Goal: Information Seeking & Learning: Learn about a topic

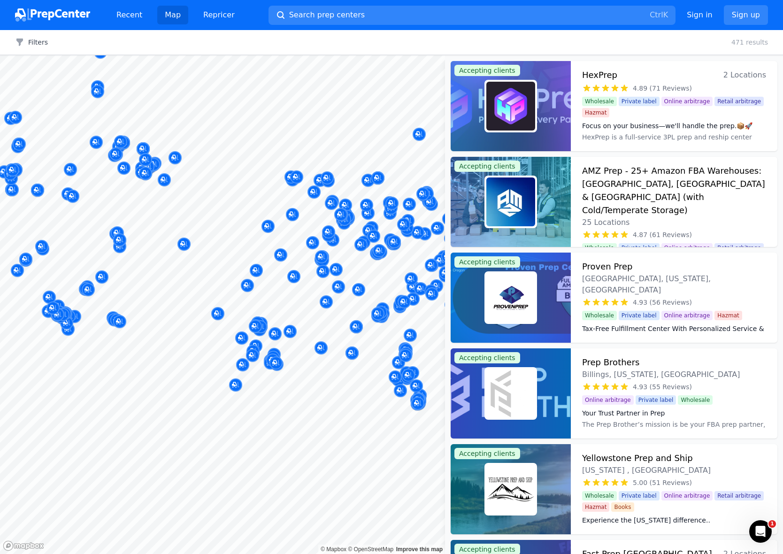
click at [173, 234] on body "Recent Map Repricer Search prep centers Ctrl K Open main menu Sign in Sign up F…" at bounding box center [391, 277] width 783 height 554
click at [611, 12] on button "Search prep centers Ctrl K" at bounding box center [471, 15] width 407 height 19
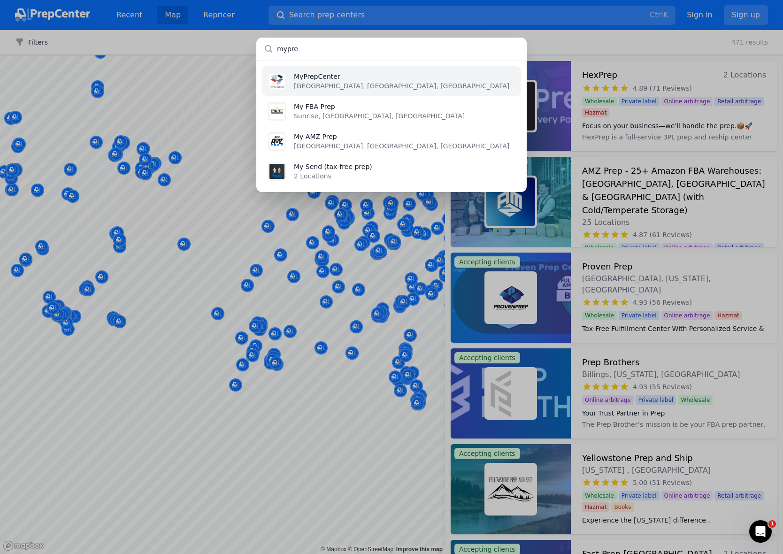
type input "mypre"
click at [354, 84] on li "MyPrepCenter Imlay City, MI, US" at bounding box center [391, 81] width 259 height 30
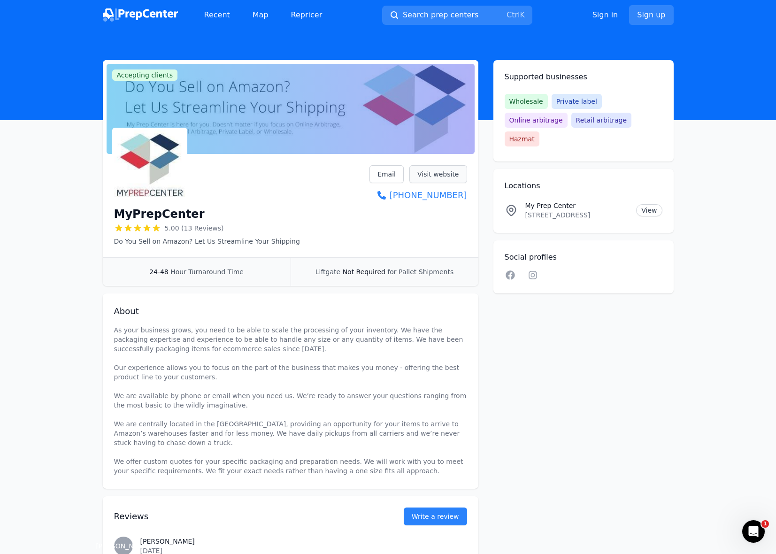
click at [426, 179] on link "Visit website" at bounding box center [438, 174] width 58 height 18
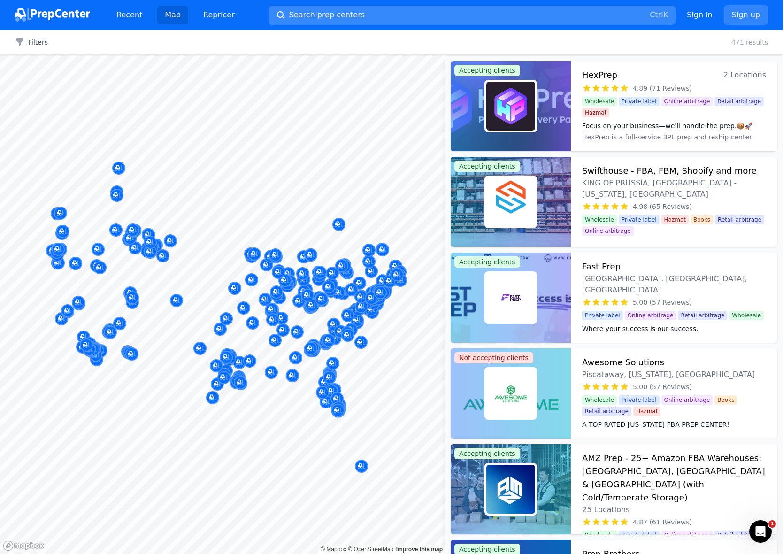
click at [380, 21] on button "Search prep centers Ctrl K" at bounding box center [471, 15] width 407 height 19
click at [380, 15] on div at bounding box center [391, 277] width 783 height 554
click at [378, 13] on button "Search prep centers Ctrl K" at bounding box center [471, 15] width 407 height 19
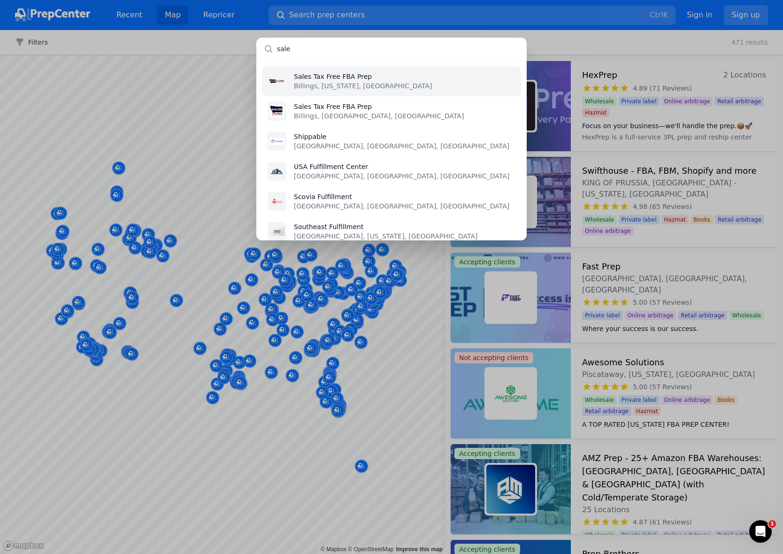
click at [301, 48] on input "sale" at bounding box center [391, 49] width 270 height 23
paste input "sinusa"
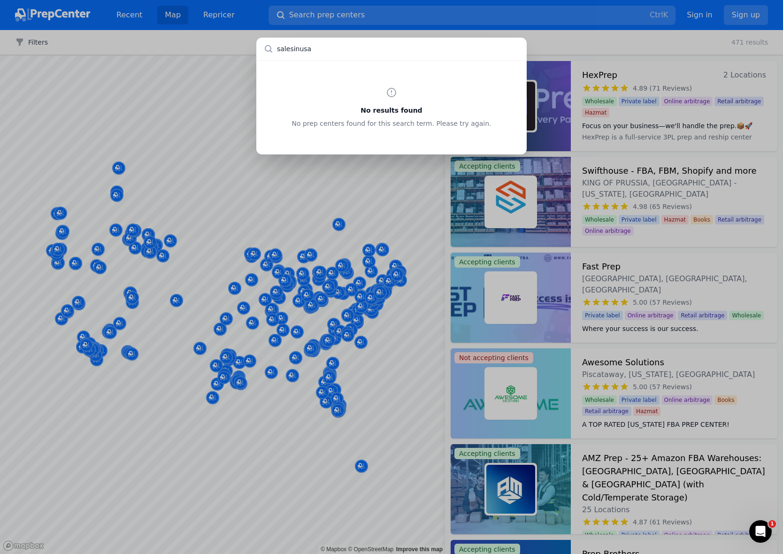
click at [291, 51] on input "salesinusa" at bounding box center [391, 49] width 270 height 23
type input "sales in usa"
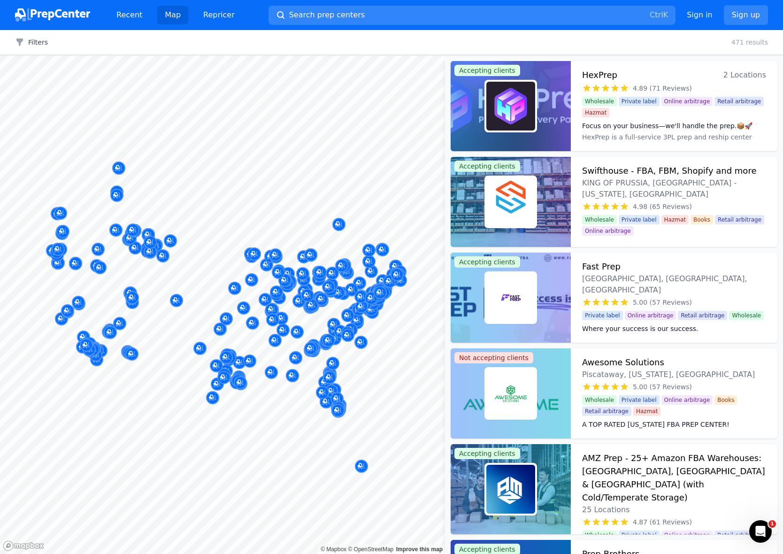
click at [363, 30] on div at bounding box center [391, 277] width 783 height 554
click at [354, 13] on button "Search prep centers Ctrl K" at bounding box center [471, 15] width 407 height 19
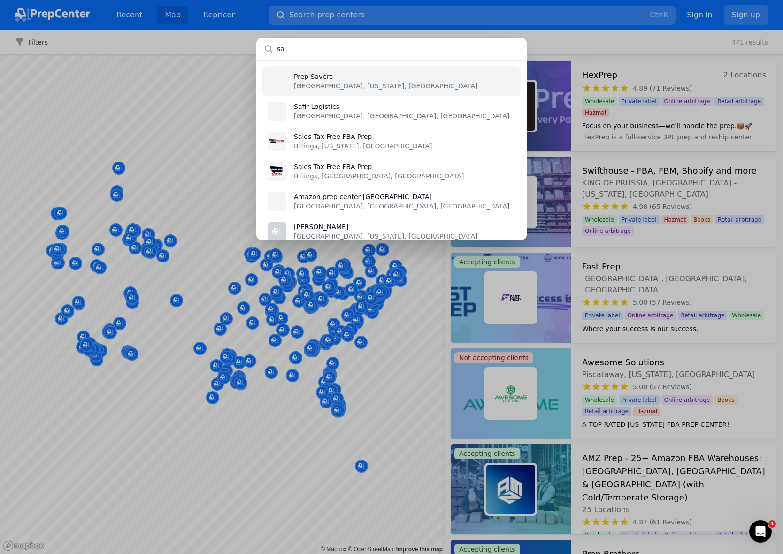
type input "s"
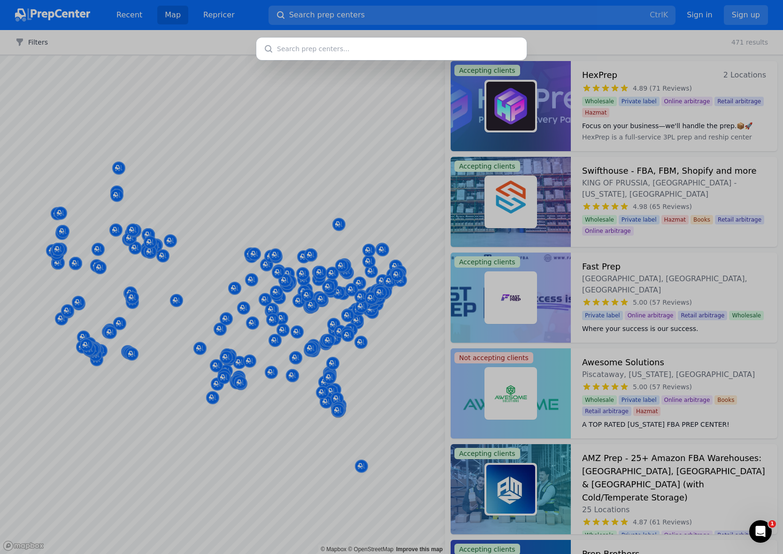
paste input "Central Montana Prep N Ship"
type input "Central Montana Prep N Ship"
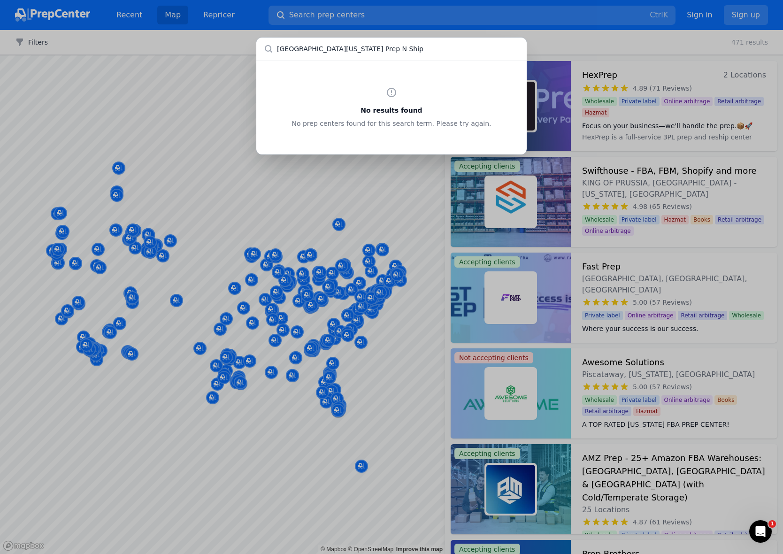
drag, startPoint x: 357, startPoint y: 50, endPoint x: 258, endPoint y: 49, distance: 99.0
click at [258, 49] on input "Central Montana Prep N Ship" at bounding box center [391, 49] width 270 height 23
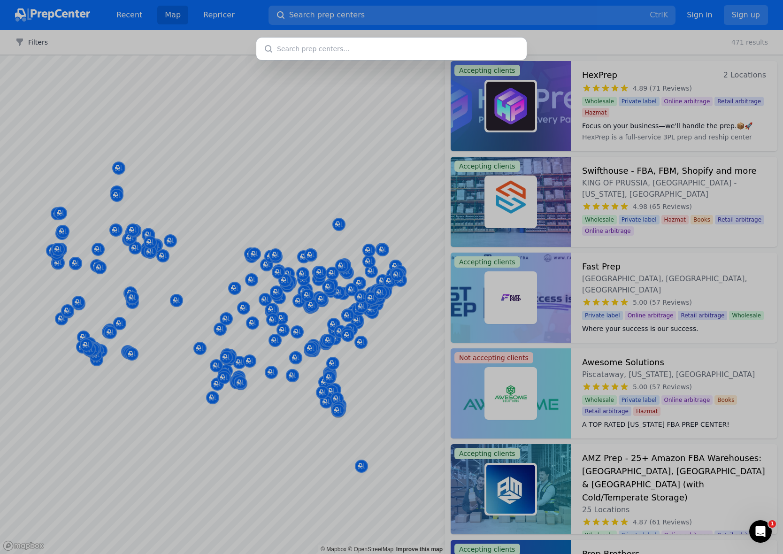
paste input "Montana Logistics Pro"
type input "Montana Logistics Pro"
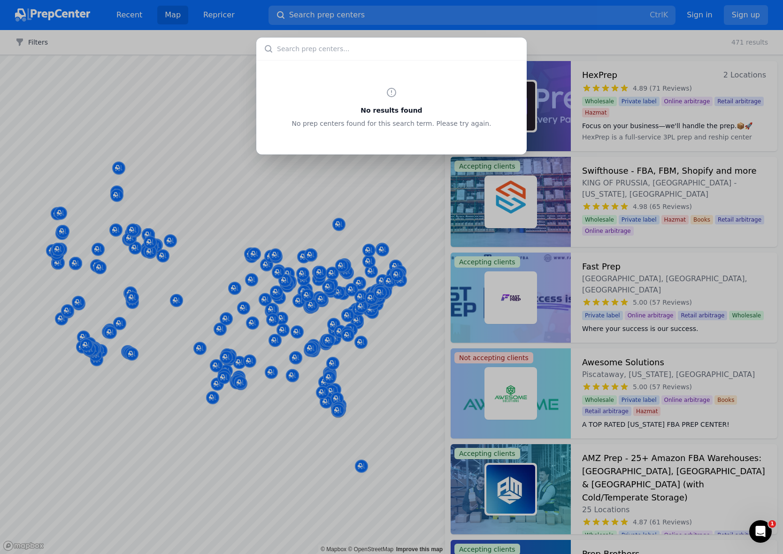
click at [340, 21] on div "No results found No prep centers found for this search term. Please try again." at bounding box center [391, 277] width 783 height 554
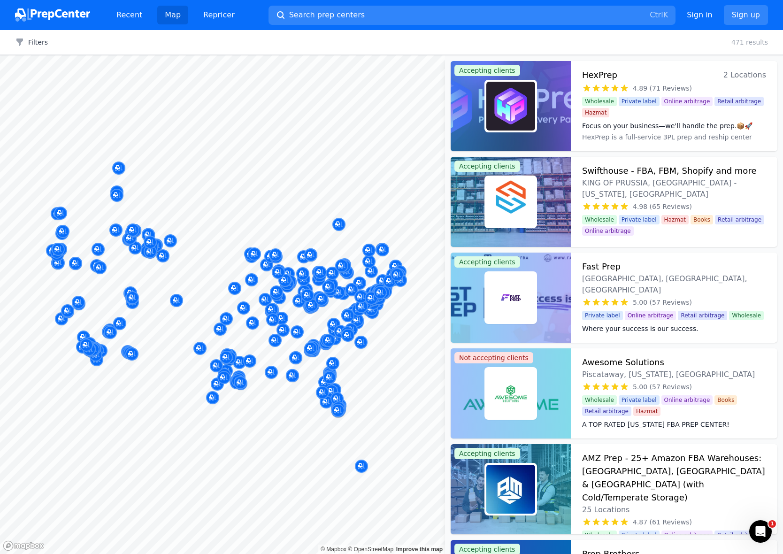
click at [79, 15] on img at bounding box center [52, 14] width 75 height 13
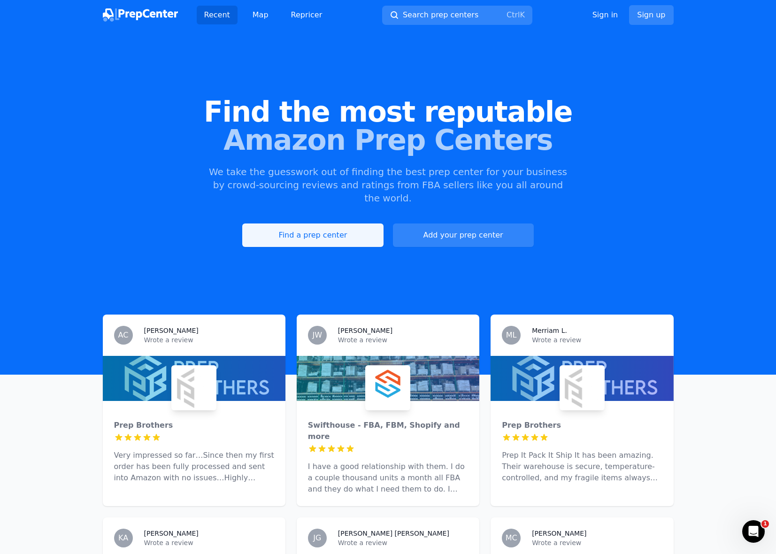
click at [324, 223] on link "Find a prep center" at bounding box center [312, 234] width 141 height 23
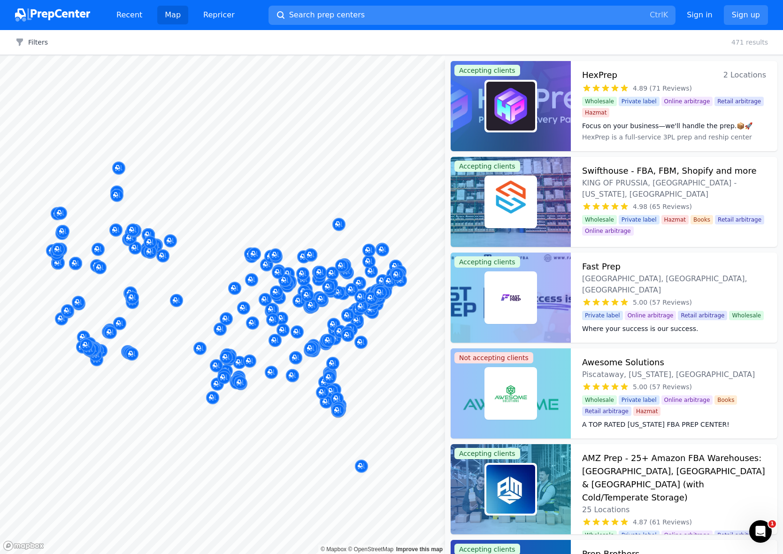
drag, startPoint x: 334, startPoint y: 15, endPoint x: 310, endPoint y: 13, distance: 24.0
click at [310, 13] on span "Search prep centers" at bounding box center [327, 14] width 76 height 11
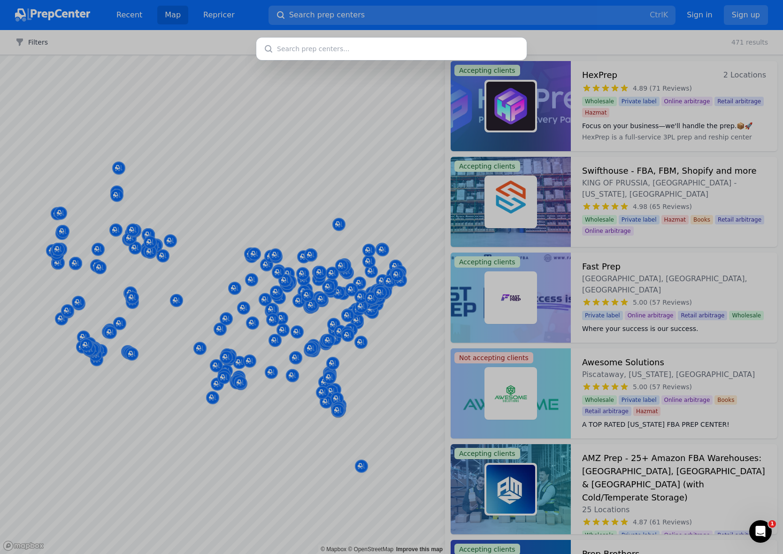
click at [291, 13] on div at bounding box center [391, 277] width 783 height 554
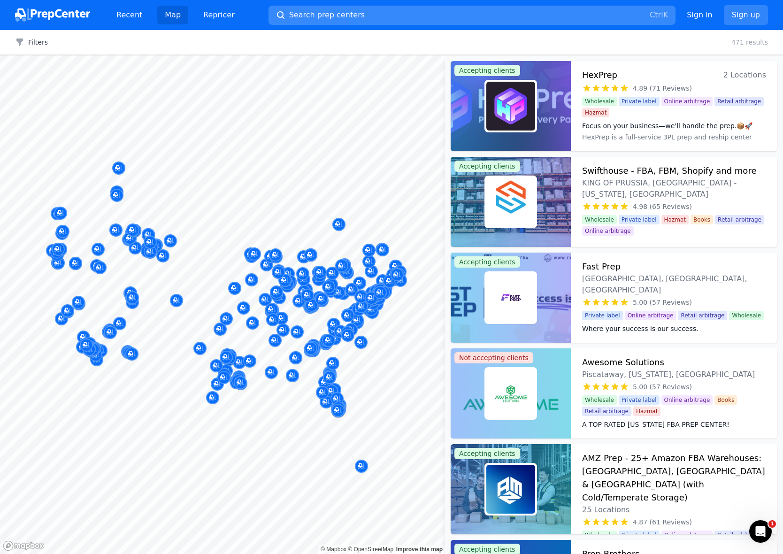
click at [289, 17] on span "Search prep centers" at bounding box center [327, 14] width 76 height 11
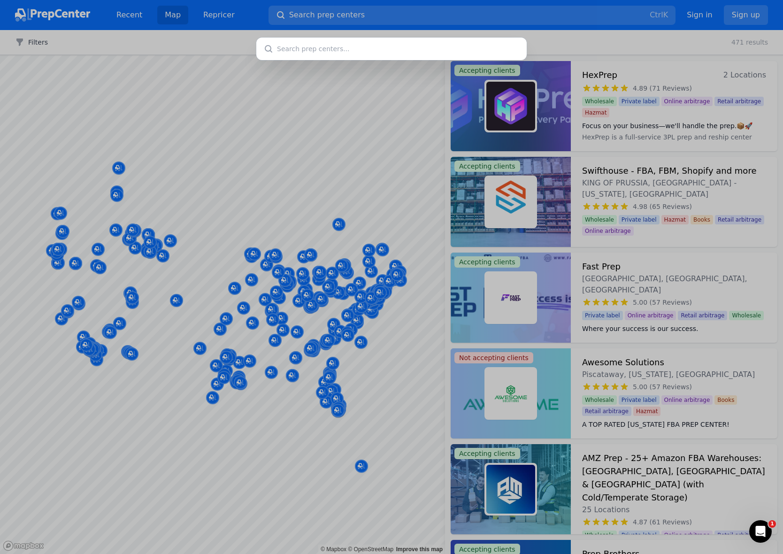
type input "Montana Logistics Pro"
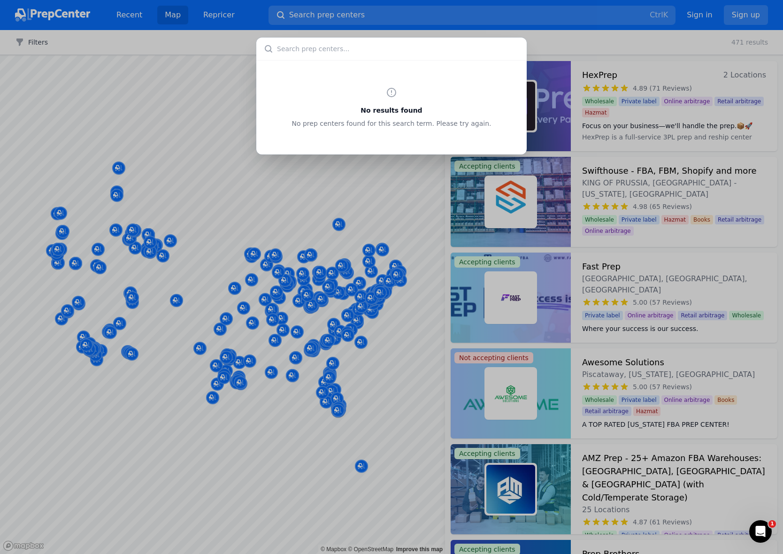
click at [605, 38] on div "No results found No prep centers found for this search term. Please try again." at bounding box center [391, 277] width 783 height 554
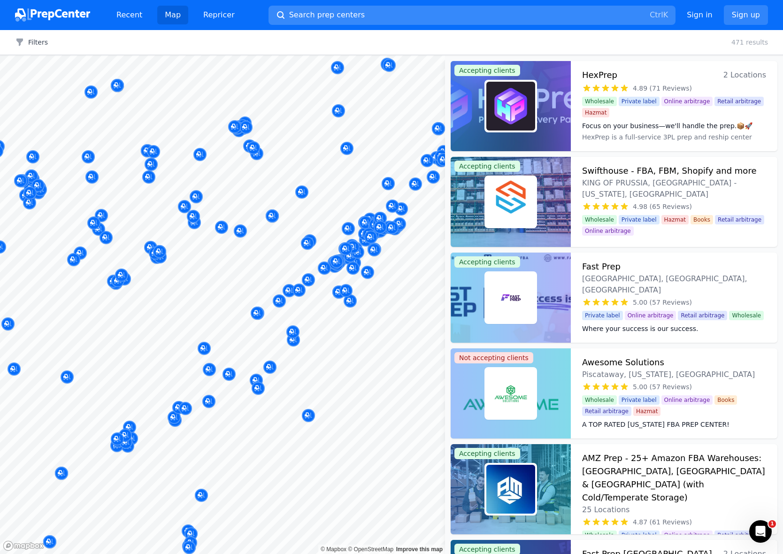
click at [375, 15] on button "Search prep centers Ctrl K" at bounding box center [471, 15] width 407 height 19
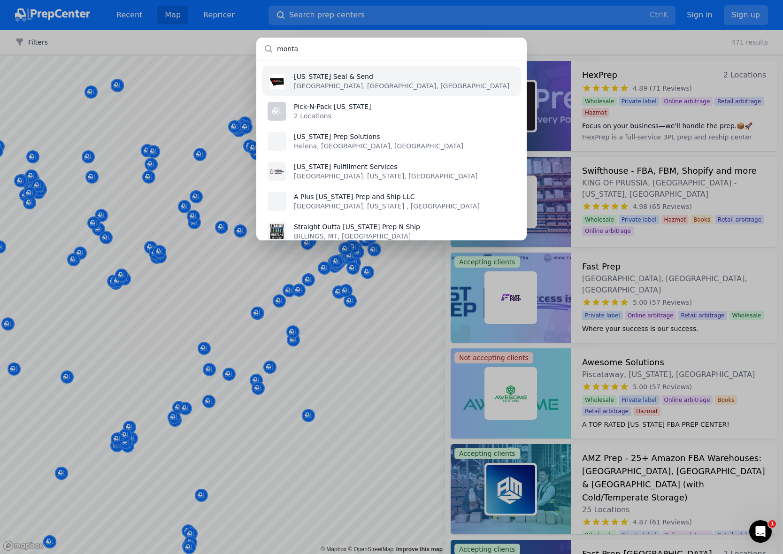
type input "monta"
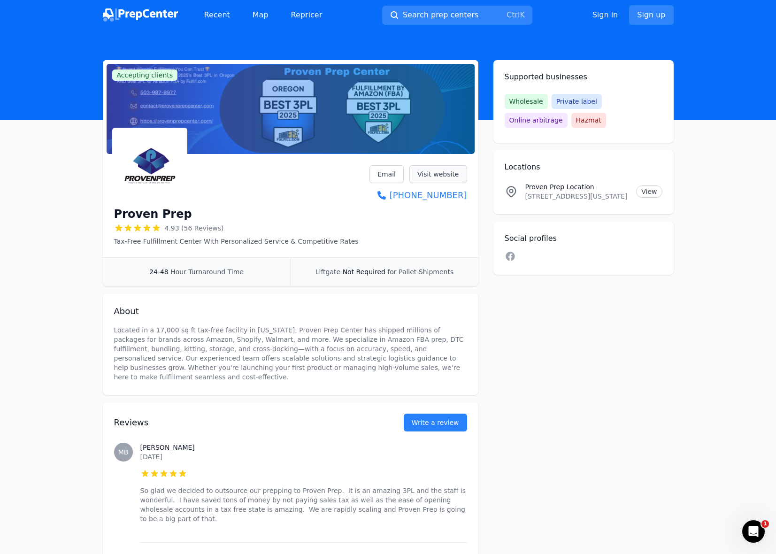
click at [440, 175] on link "Visit website" at bounding box center [438, 174] width 58 height 18
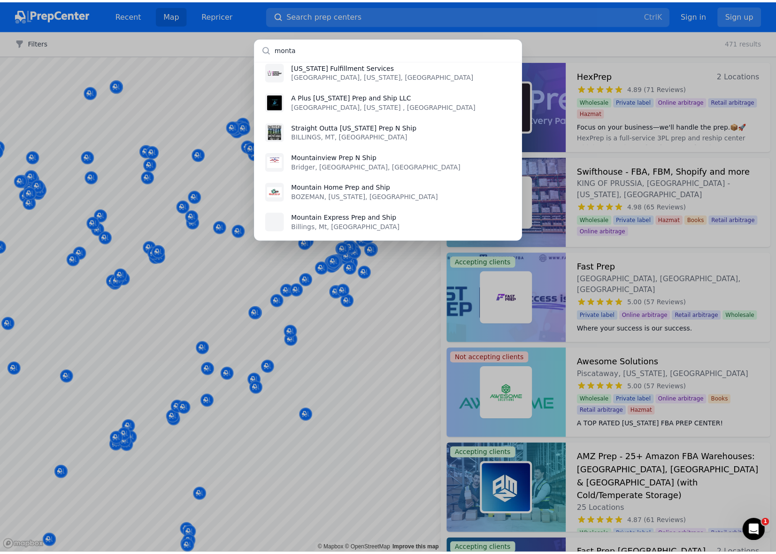
scroll to position [53, 0]
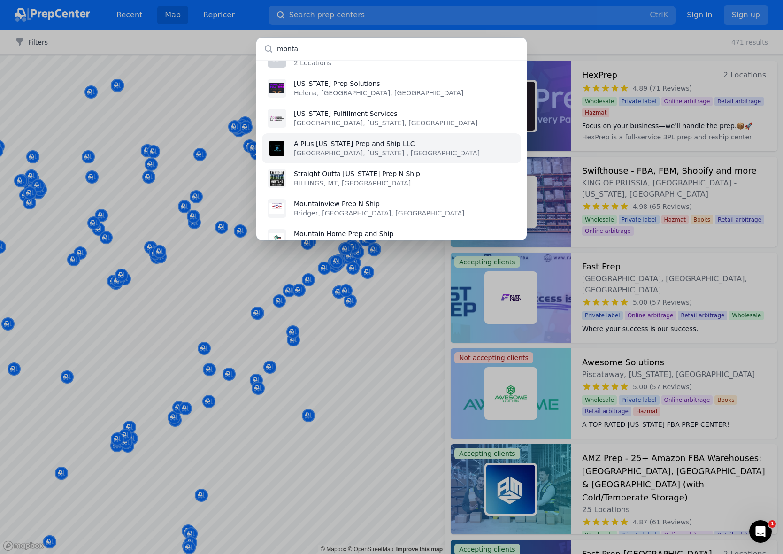
click at [364, 139] on p "A Plus [US_STATE] Prep and Ship LLC" at bounding box center [387, 143] width 186 height 9
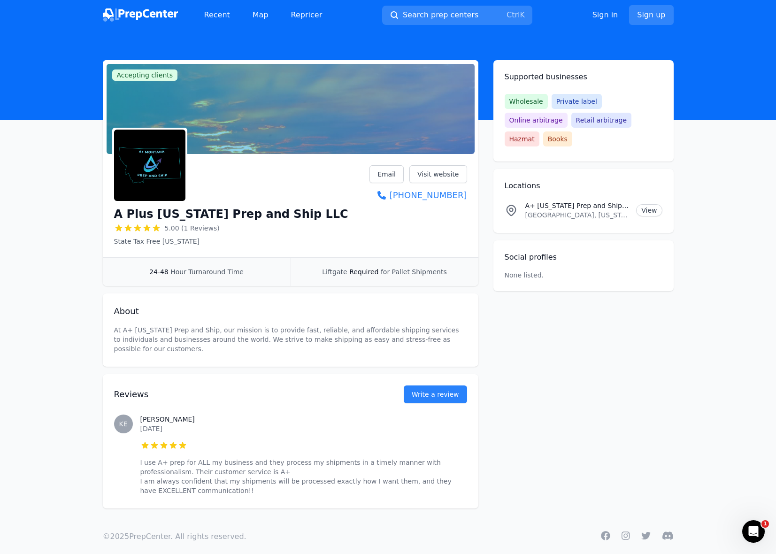
scroll to position [1, 0]
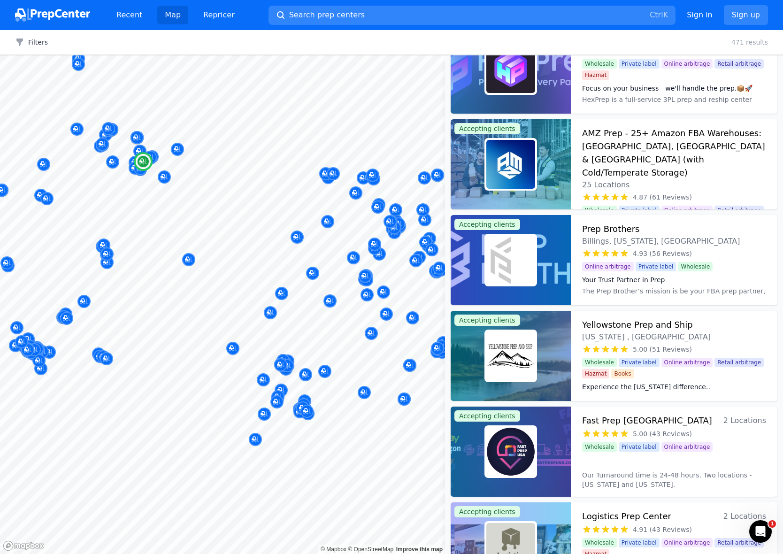
scroll to position [94, 0]
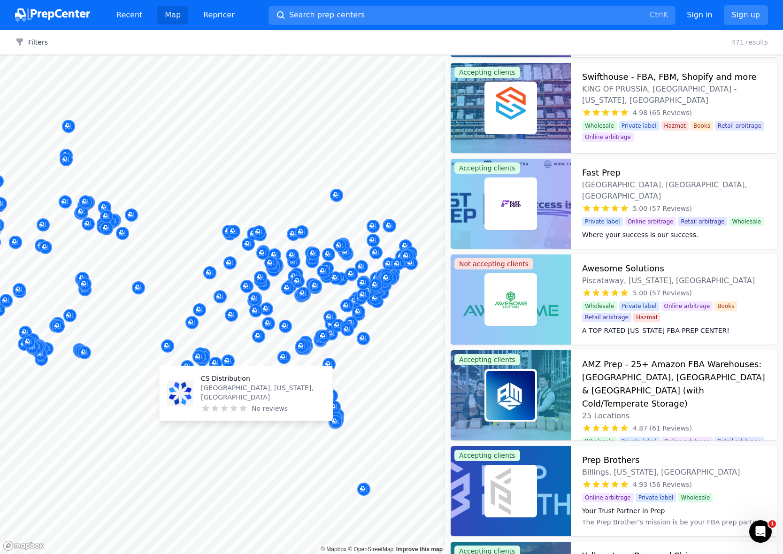
click at [286, 414] on body "Recent Map Repricer Search prep centers Ctrl K Open main menu Sign in Sign up F…" at bounding box center [391, 277] width 783 height 554
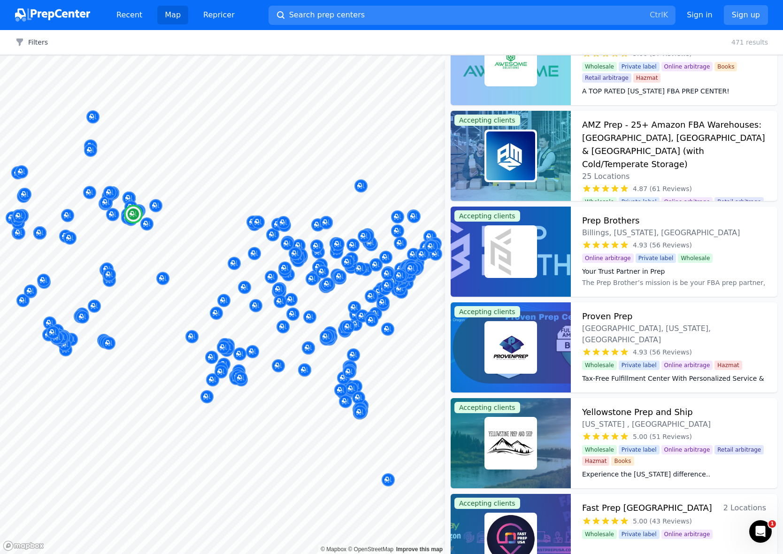
scroll to position [375, 0]
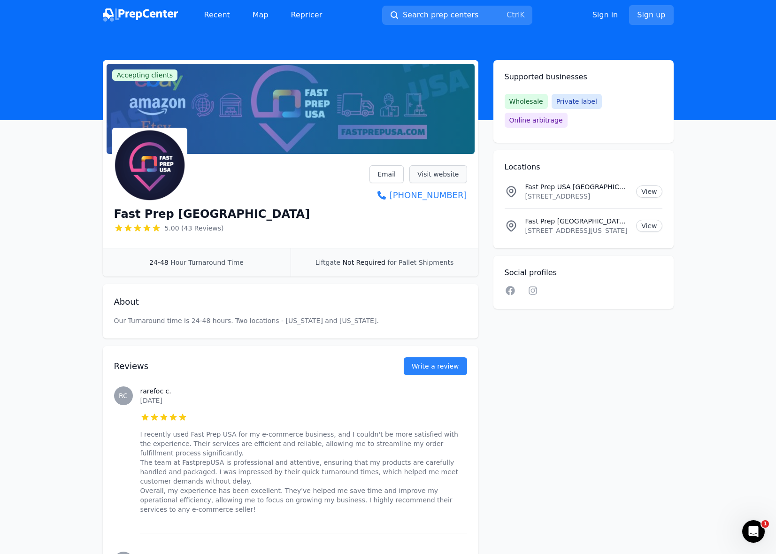
click at [430, 173] on link "Visit website" at bounding box center [438, 174] width 58 height 18
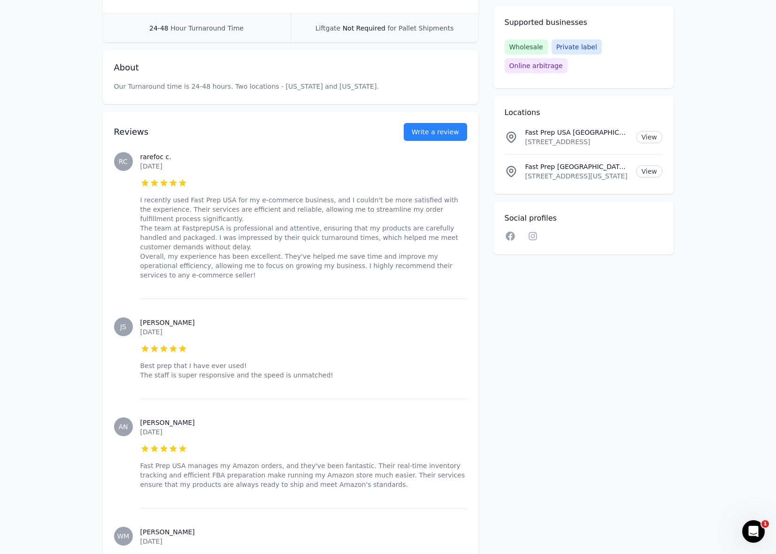
scroll to position [235, 0]
